Goal: Find specific page/section: Go to known website

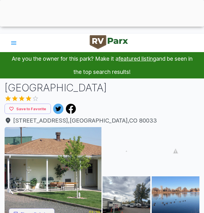
click at [101, 25] on div at bounding box center [102, 25] width 204 height 0
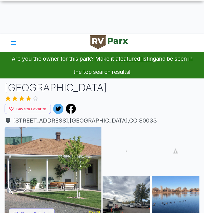
click at [14, 43] on icon "account of current user" at bounding box center [13, 42] width 5 height 3
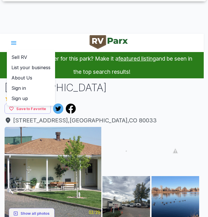
click at [44, 36] on div at bounding box center [104, 108] width 208 height 217
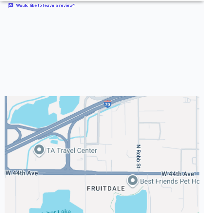
scroll to position [839, 0]
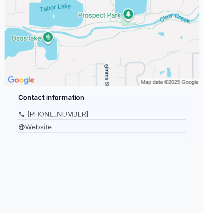
scroll to position [1045, 0]
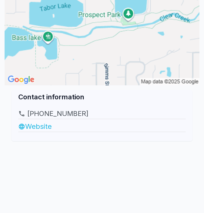
click at [39, 121] on link "Website" at bounding box center [101, 126] width 167 height 10
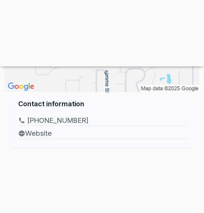
click at [103, 65] on div at bounding box center [102, 65] width 204 height 0
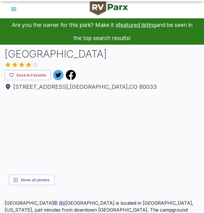
scroll to position [0, 0]
